Goal: Transaction & Acquisition: Book appointment/travel/reservation

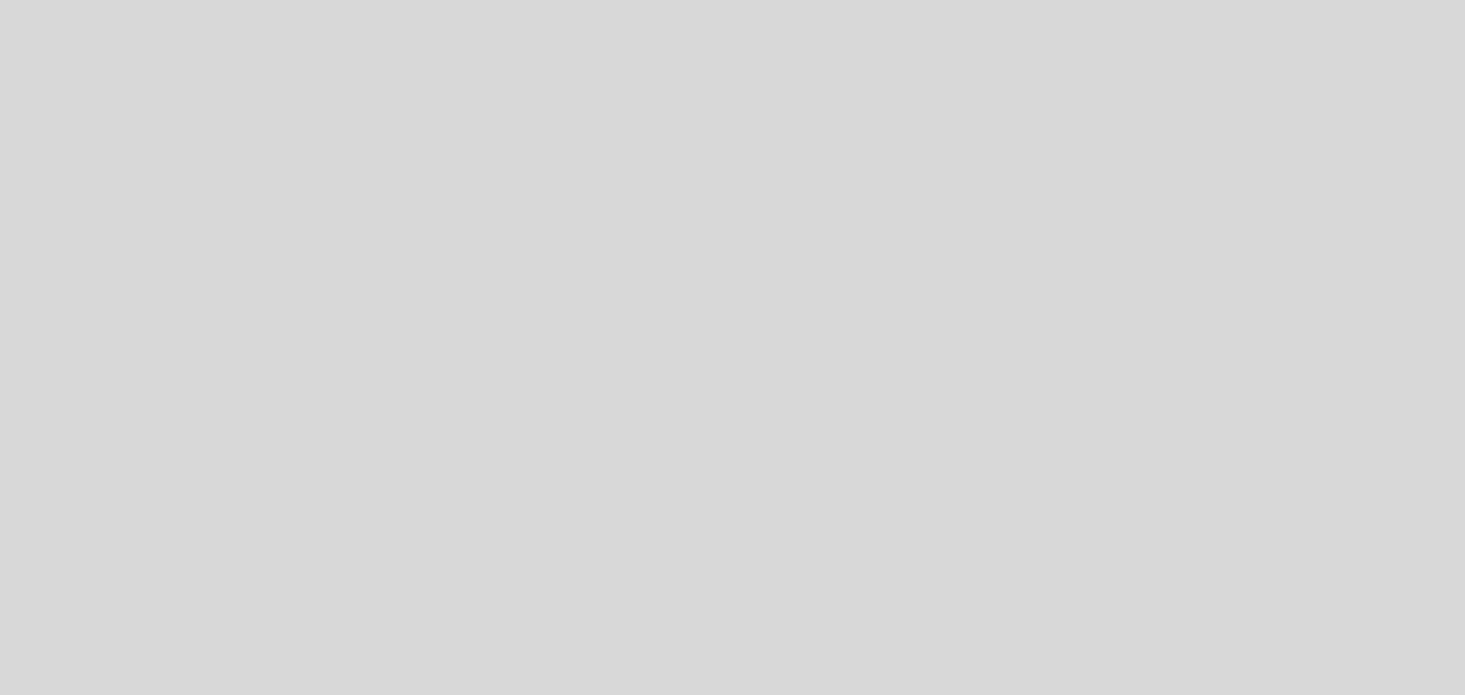
select select "pt"
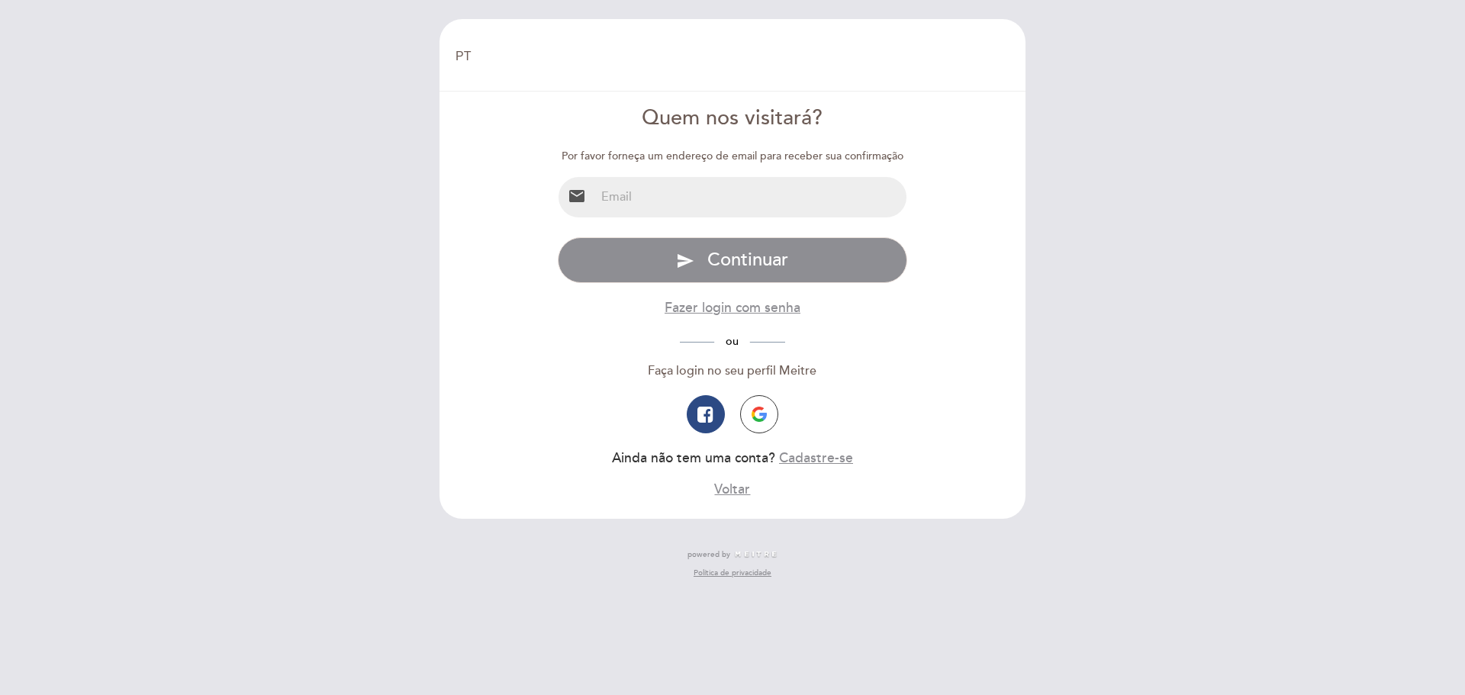
click at [698, 199] on input "email" at bounding box center [751, 197] width 312 height 40
paste input "[EMAIL_ADDRESS][DOMAIN_NAME]"
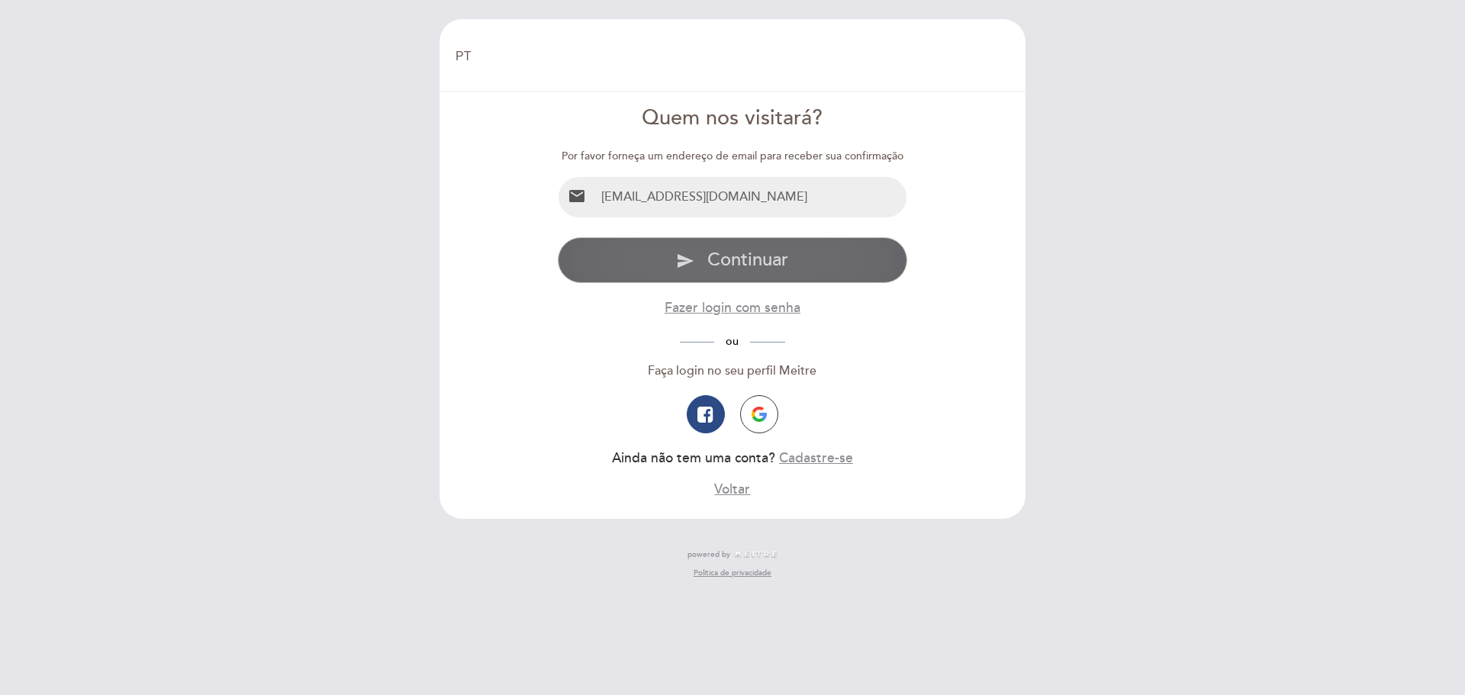
type input "[EMAIL_ADDRESS][DOMAIN_NAME]"
click at [743, 256] on span "Continuar" at bounding box center [747, 260] width 81 height 22
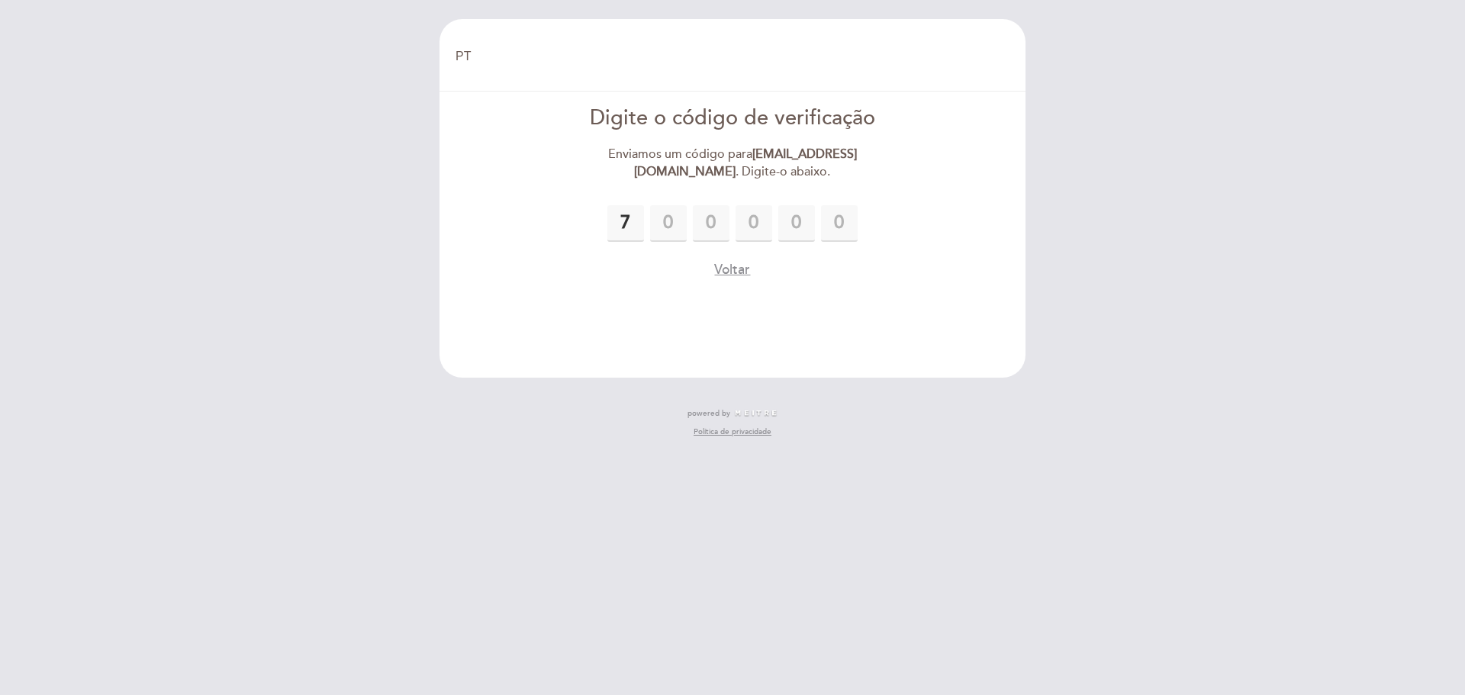
type input "7"
type input "5"
type input "7"
type input "0"
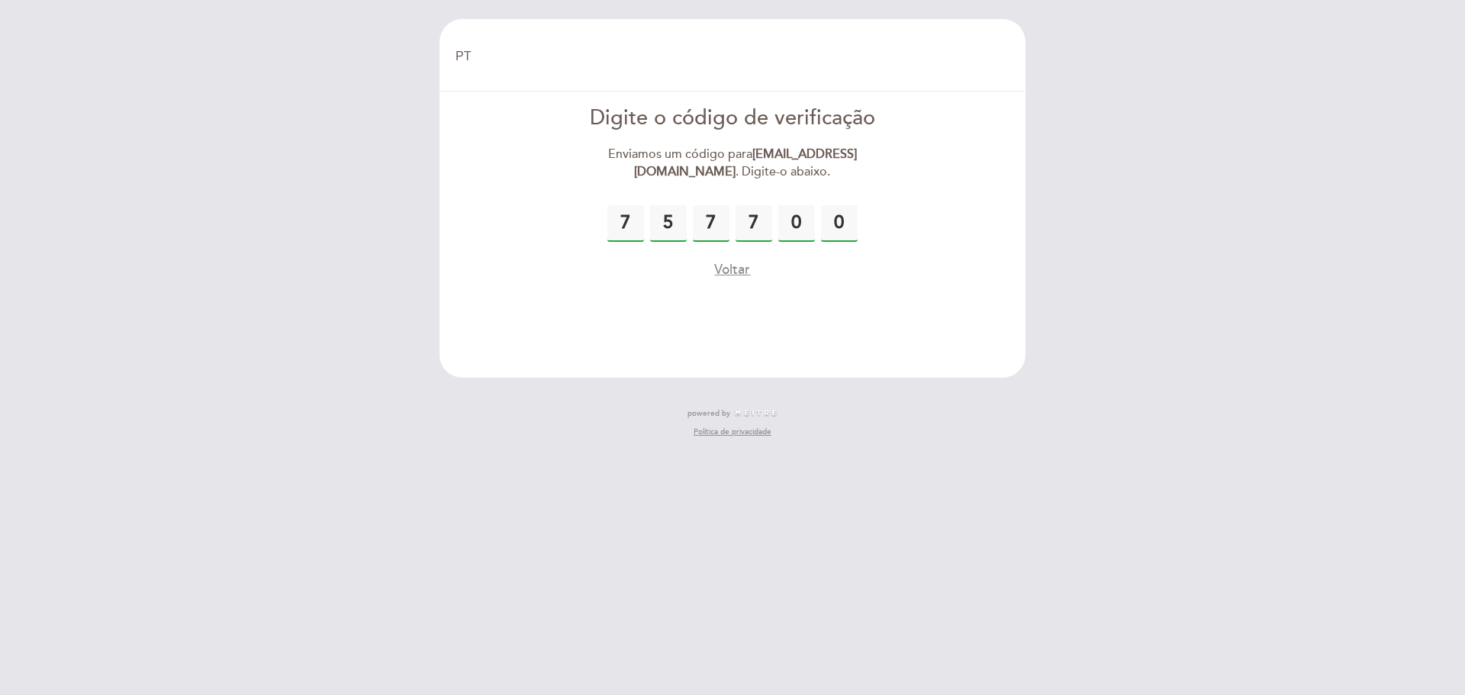
type input "0"
